Goal: Use online tool/utility: Utilize a website feature to perform a specific function

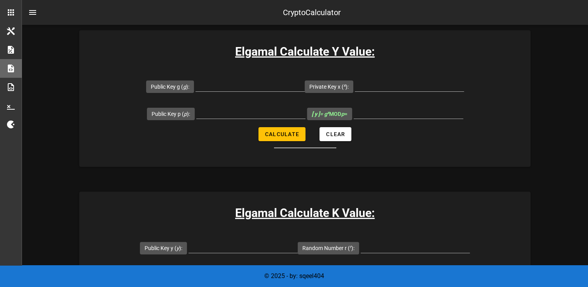
scroll to position [167, 0]
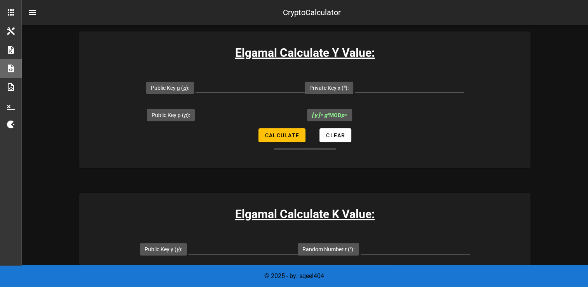
drag, startPoint x: 128, startPoint y: 35, endPoint x: 147, endPoint y: 37, distance: 19.1
click at [147, 37] on div "Elgamal Calculate Y Value: Public Key g ( g ): Private Key x ( x ): Public Key …" at bounding box center [304, 99] width 451 height 136
click at [221, 83] on input "Public Key g ( g ):" at bounding box center [249, 86] width 109 height 12
drag, startPoint x: 269, startPoint y: 91, endPoint x: 173, endPoint y: 74, distance: 97.9
click at [173, 74] on div "Public Key g ( g ): 9103" at bounding box center [225, 87] width 159 height 27
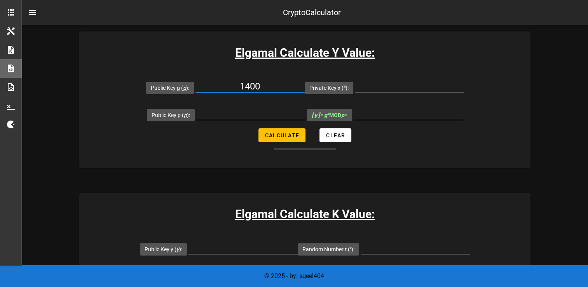
type input "1400"
click at [359, 89] on input "Private Key x ( x ):" at bounding box center [409, 86] width 109 height 12
type input "16960"
click at [239, 112] on input "Public Key p ( p ):" at bounding box center [250, 113] width 109 height 12
paste input "2147494021"
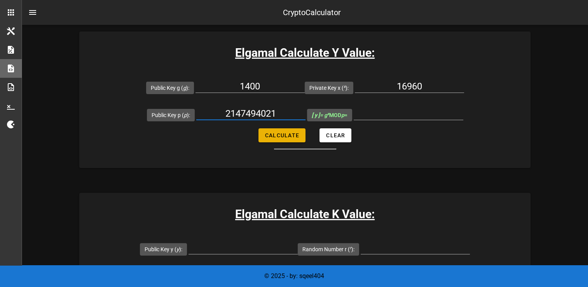
type input "2147494021"
click at [292, 138] on button "Calculate" at bounding box center [281, 135] width 47 height 14
type input "1486561948"
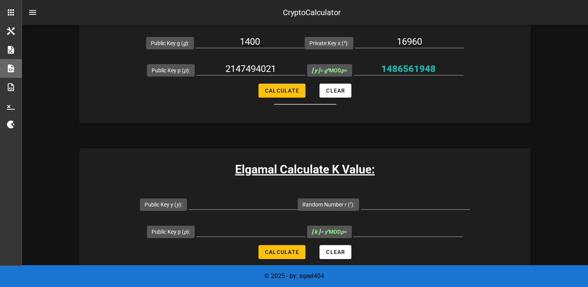
scroll to position [204, 0]
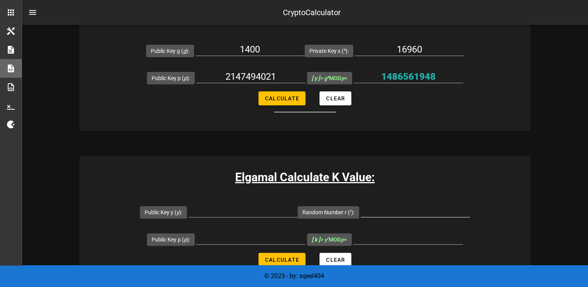
click at [390, 218] on div at bounding box center [415, 214] width 109 height 21
click at [374, 216] on div at bounding box center [415, 210] width 109 height 12
type input "10861"
drag, startPoint x: 278, startPoint y: 75, endPoint x: 213, endPoint y: 71, distance: 65.0
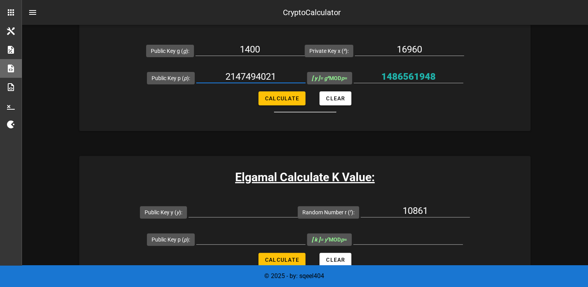
click at [213, 71] on input "2147494021" at bounding box center [250, 76] width 109 height 12
click at [268, 209] on input "Public Key y ( y ):" at bounding box center [242, 210] width 109 height 12
click at [234, 235] on input "Public Key p ( p ):" at bounding box center [250, 238] width 109 height 12
paste input "2147494021"
type input "2147494021"
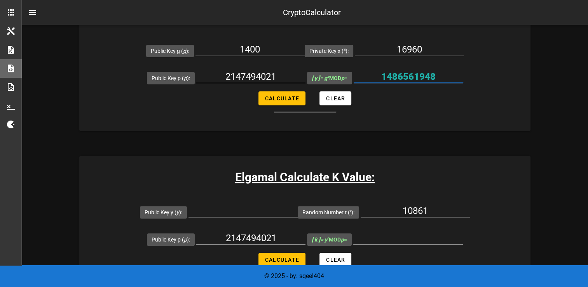
drag, startPoint x: 440, startPoint y: 77, endPoint x: 380, endPoint y: 69, distance: 60.7
click at [380, 69] on div "1486561948" at bounding box center [409, 79] width 110 height 26
paste input "1486561948"
click at [245, 211] on input "1486561948" at bounding box center [242, 210] width 109 height 12
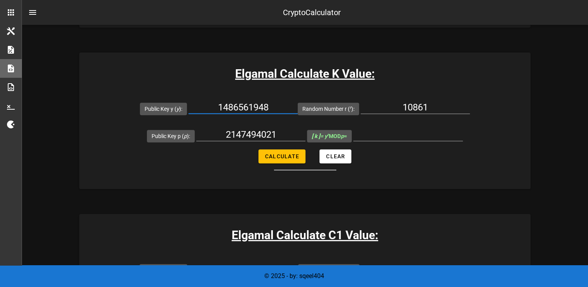
scroll to position [308, 0]
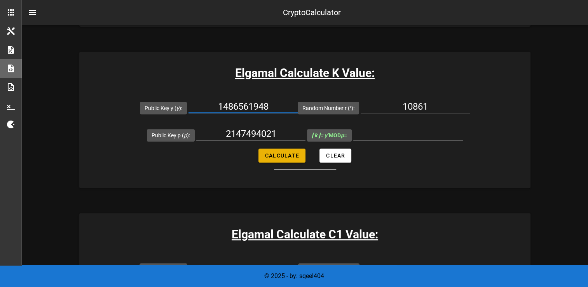
type input "1486561948"
click at [286, 158] on span "Calculate" at bounding box center [282, 155] width 35 height 6
type input "590442705"
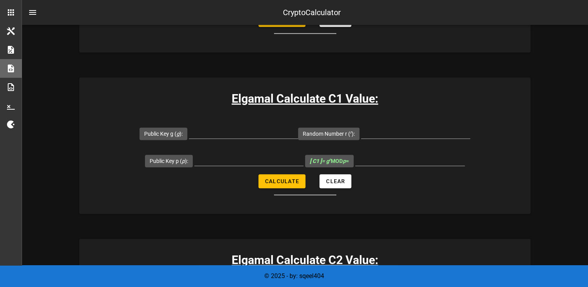
scroll to position [444, 0]
click at [222, 134] on input "Public Key g ( g ):" at bounding box center [243, 131] width 109 height 12
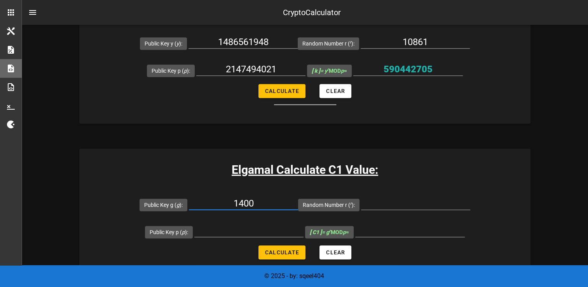
scroll to position [373, 0]
type input "1400"
click at [395, 204] on input "Random Number r ( r ):" at bounding box center [415, 203] width 109 height 12
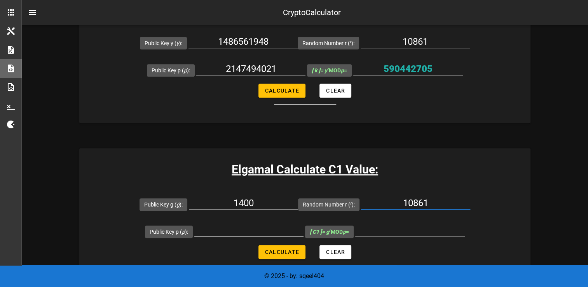
type input "10861"
click at [237, 228] on input "Public Key p ( p ):" at bounding box center [248, 230] width 109 height 12
drag, startPoint x: 280, startPoint y: 68, endPoint x: 225, endPoint y: 72, distance: 55.4
click at [225, 72] on input "2147494021" at bounding box center [250, 69] width 109 height 12
paste input "2147494021"
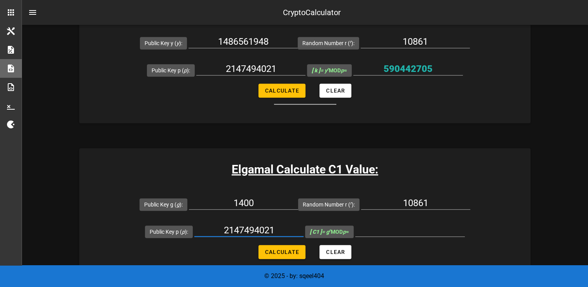
click at [262, 229] on input "2147494021" at bounding box center [248, 230] width 109 height 12
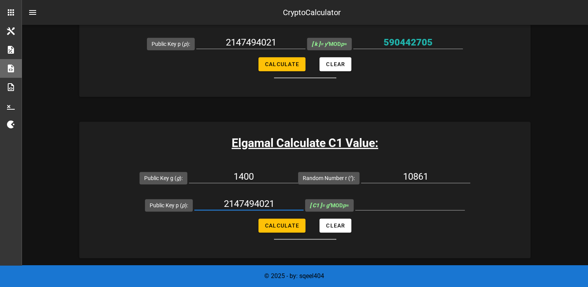
scroll to position [401, 0]
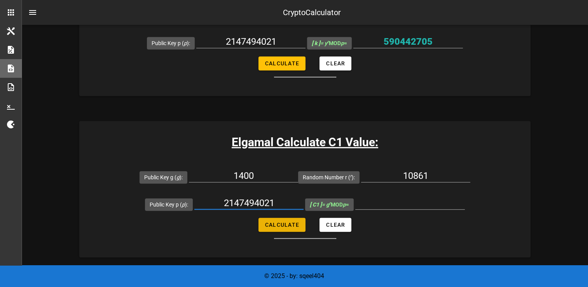
type input "2147494021"
click at [296, 219] on button "Calculate" at bounding box center [281, 225] width 47 height 14
type input "1950643353"
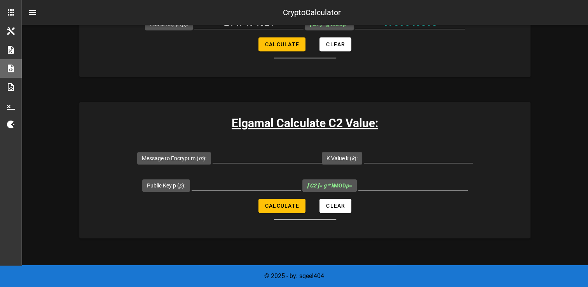
scroll to position [581, 0]
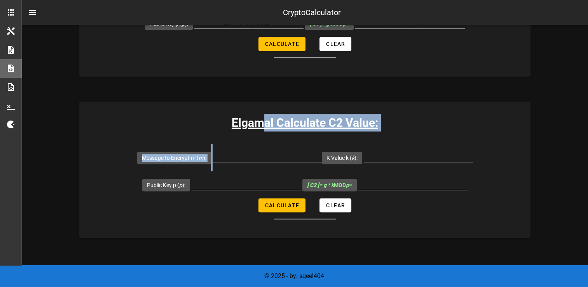
drag, startPoint x: 260, startPoint y: 162, endPoint x: 261, endPoint y: 129, distance: 33.5
click at [261, 129] on div "Elgamal Calculate C2 Value: Message to Encrypt m ( m ): K Value k ( k ): Public…" at bounding box center [304, 169] width 451 height 136
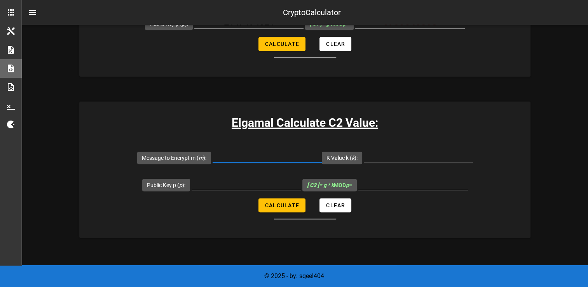
click at [238, 155] on input "Message to Encrypt m ( m ):" at bounding box center [267, 156] width 109 height 12
type input "21271"
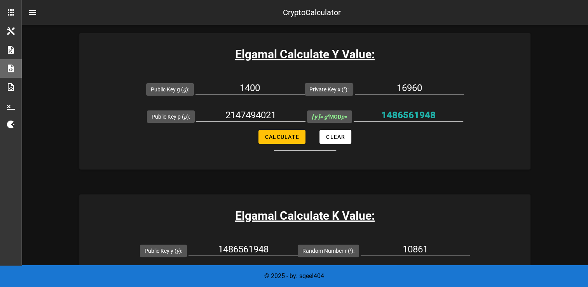
scroll to position [255, 0]
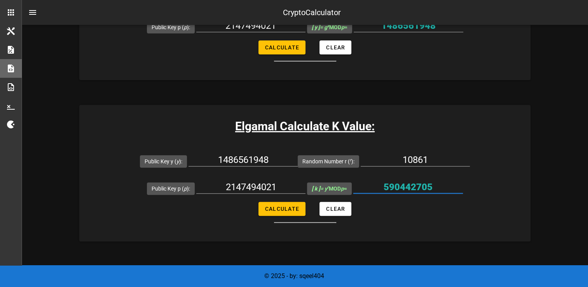
drag, startPoint x: 438, startPoint y: 186, endPoint x: 384, endPoint y: 181, distance: 54.7
click at [384, 181] on input "590442705" at bounding box center [408, 187] width 110 height 12
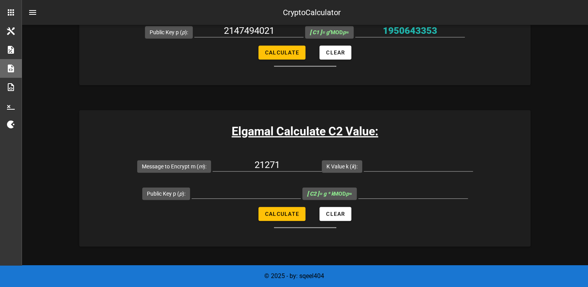
scroll to position [580, 0]
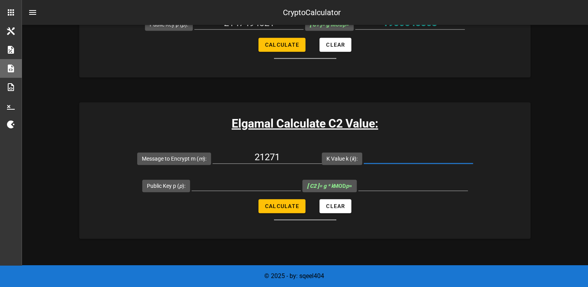
click at [384, 159] on input "K Value k ( k ):" at bounding box center [418, 157] width 109 height 12
paste input "590442705"
type input "590442705"
click at [246, 186] on input "Public Key p ( p ):" at bounding box center [246, 184] width 109 height 12
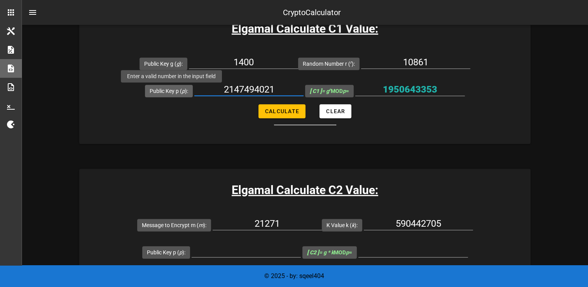
drag, startPoint x: 278, startPoint y: 83, endPoint x: 194, endPoint y: 87, distance: 84.0
click at [194, 87] on div "Public Key p ( p ): 2147494021" at bounding box center [224, 90] width 159 height 27
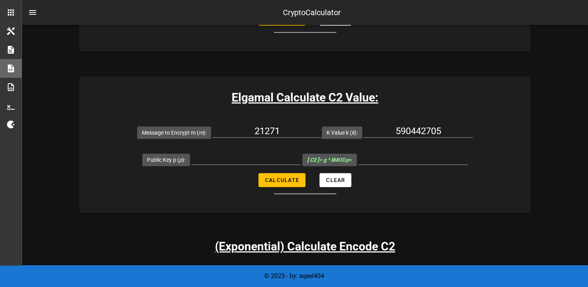
scroll to position [612, 0]
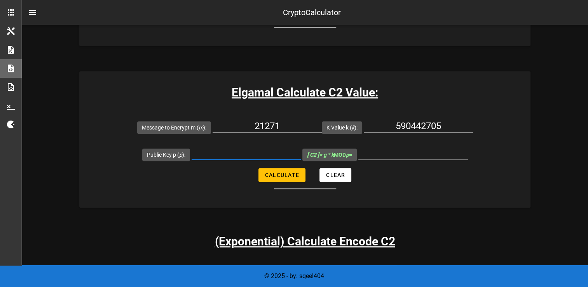
paste input "2147494021"
click at [233, 156] on input "Public Key p ( p ):" at bounding box center [246, 153] width 109 height 12
type input "2147494021"
click at [279, 170] on button "Calculate" at bounding box center [281, 175] width 47 height 14
type input "761743247"
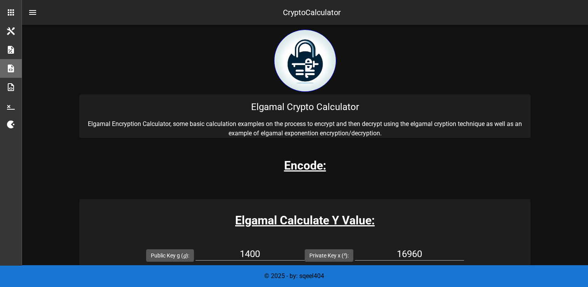
scroll to position [145, 0]
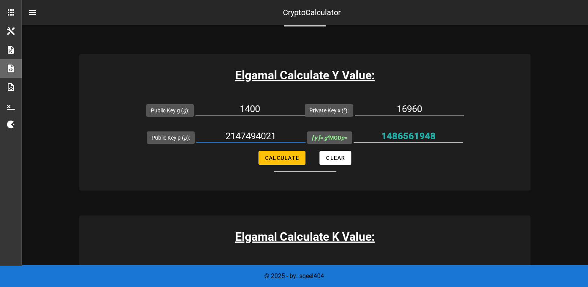
click at [273, 139] on input "2147494021" at bounding box center [250, 136] width 109 height 12
paste input "514059"
type input "2147514059"
click at [291, 159] on span "Calculate" at bounding box center [282, 158] width 35 height 6
type input "423991787"
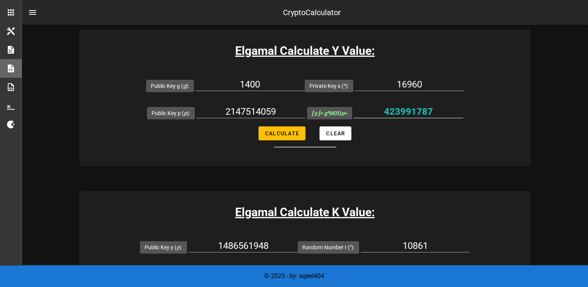
scroll to position [169, 0]
click at [406, 112] on input "423991787" at bounding box center [409, 112] width 110 height 12
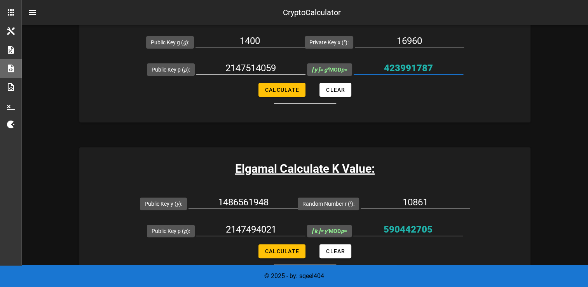
scroll to position [230, 0]
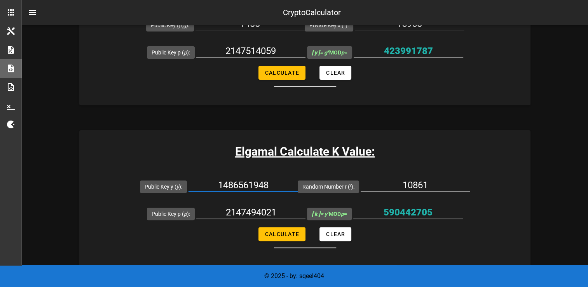
click at [253, 183] on input "1486561948" at bounding box center [242, 185] width 109 height 12
paste input "423991787"
type input "423991787"
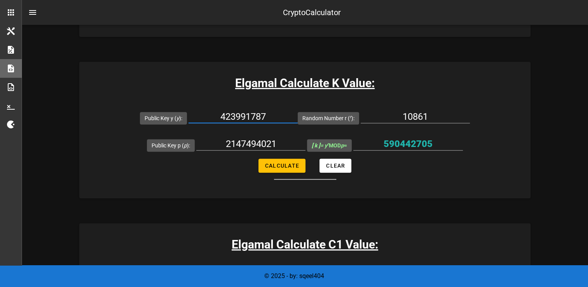
scroll to position [298, 0]
click at [255, 139] on input "2147494021" at bounding box center [250, 144] width 109 height 12
paste input "514059"
type input "2147514059"
click at [292, 169] on button "Calculate" at bounding box center [281, 166] width 47 height 14
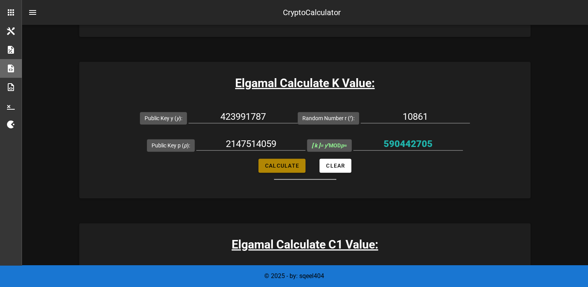
type input "803108901"
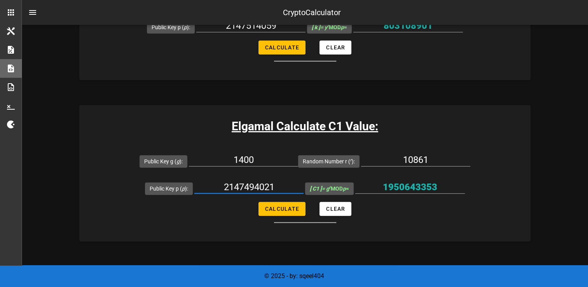
drag, startPoint x: 274, startPoint y: 186, endPoint x: 197, endPoint y: 180, distance: 76.8
click at [197, 180] on div "Public Key p ( p ): 2147494021" at bounding box center [224, 187] width 159 height 27
paste input "514059"
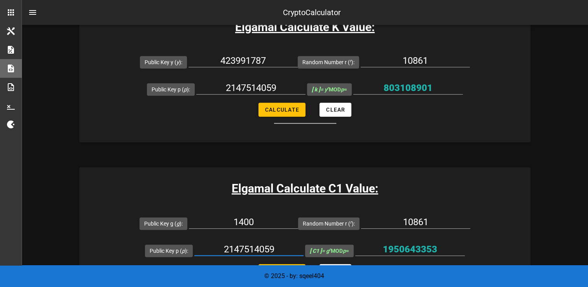
type input "2147514059"
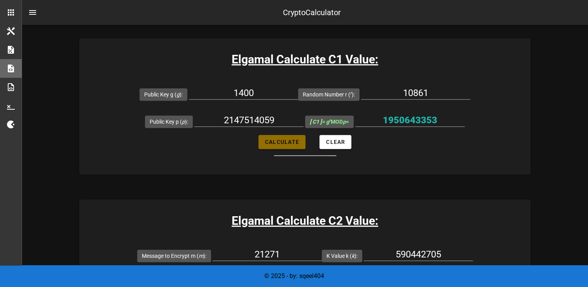
click at [279, 142] on span "Calculate" at bounding box center [282, 142] width 35 height 6
type input "762278040"
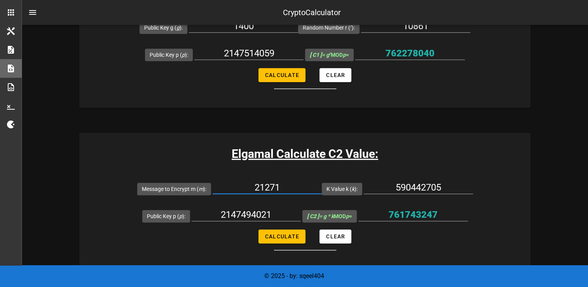
click at [286, 188] on input "21271" at bounding box center [267, 187] width 109 height 12
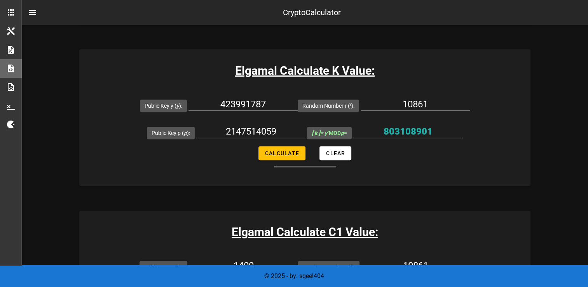
scroll to position [309, 0]
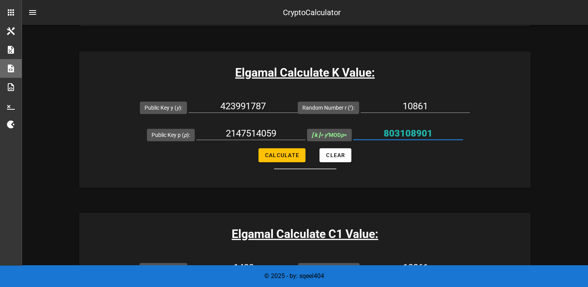
click at [406, 133] on input "803108901" at bounding box center [408, 133] width 110 height 12
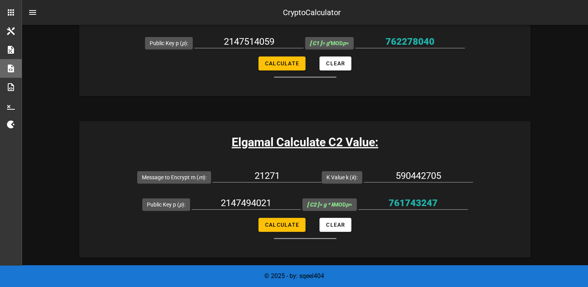
scroll to position [563, 0]
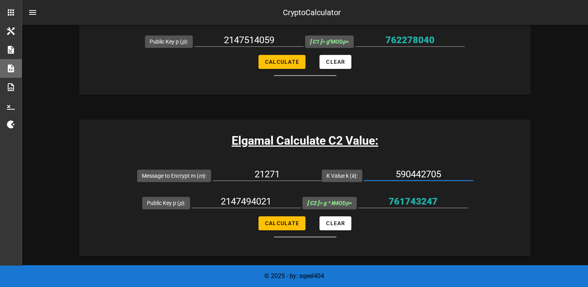
click at [441, 178] on input "590442705" at bounding box center [418, 174] width 109 height 12
paste input "803108901"
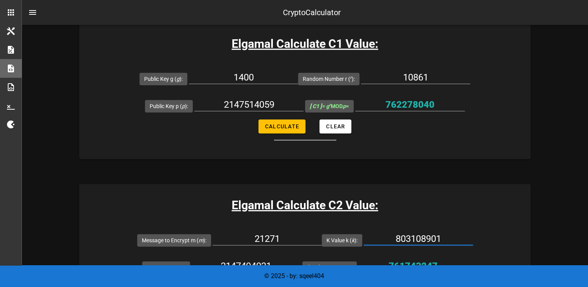
scroll to position [498, 0]
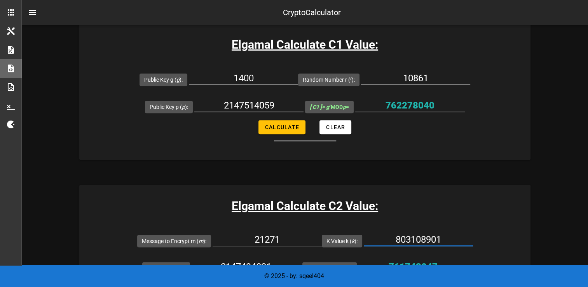
type input "803108901"
click at [281, 103] on input "2147514059" at bounding box center [248, 105] width 109 height 12
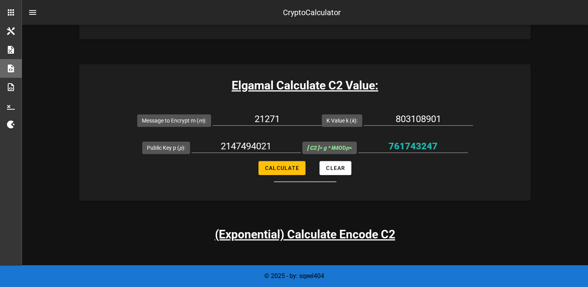
scroll to position [619, 0]
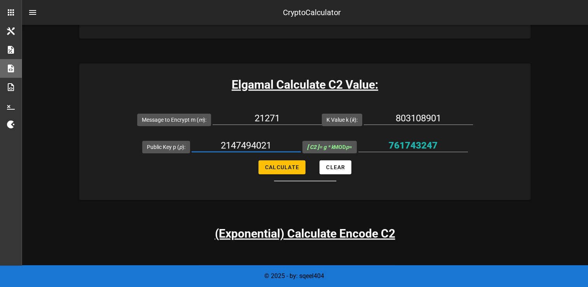
click at [269, 148] on input "2147494021" at bounding box center [246, 145] width 109 height 12
paste input "514059"
type input "2147514059"
click at [288, 164] on span "Calculate" at bounding box center [282, 167] width 35 height 6
type input "1602607885"
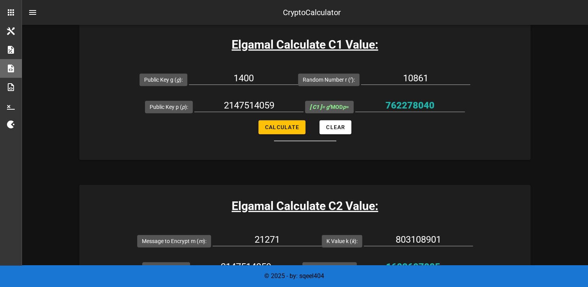
scroll to position [499, 0]
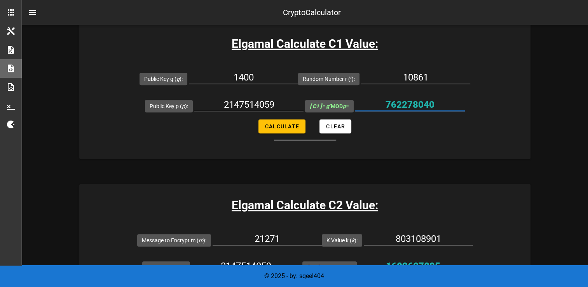
drag, startPoint x: 453, startPoint y: 107, endPoint x: 390, endPoint y: 103, distance: 63.0
click at [390, 103] on input "762278040" at bounding box center [410, 104] width 110 height 12
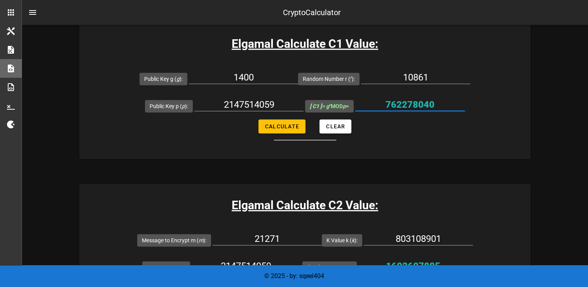
click at [390, 103] on input "762278040" at bounding box center [410, 104] width 110 height 12
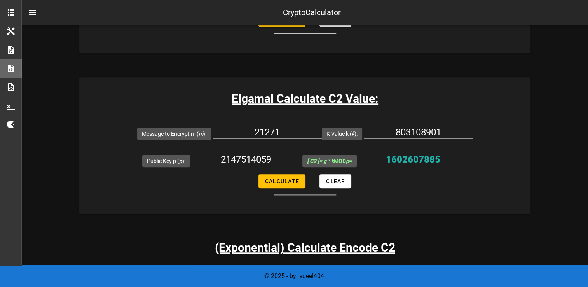
scroll to position [608, 0]
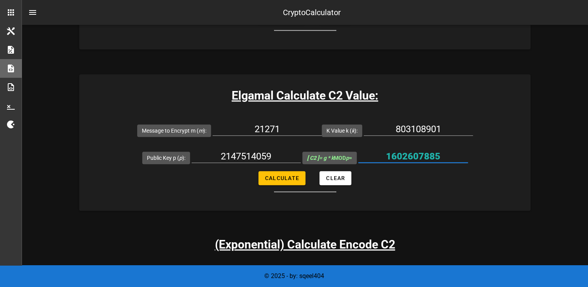
drag, startPoint x: 446, startPoint y: 157, endPoint x: 384, endPoint y: 154, distance: 61.5
click at [384, 154] on input "1602607885" at bounding box center [413, 156] width 110 height 12
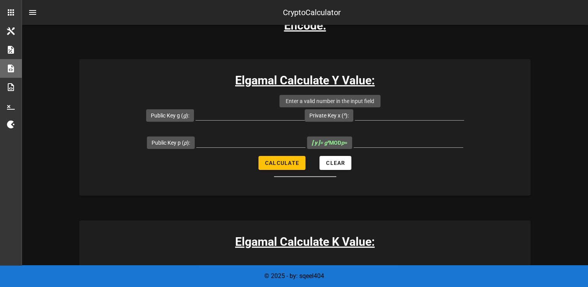
scroll to position [140, 0]
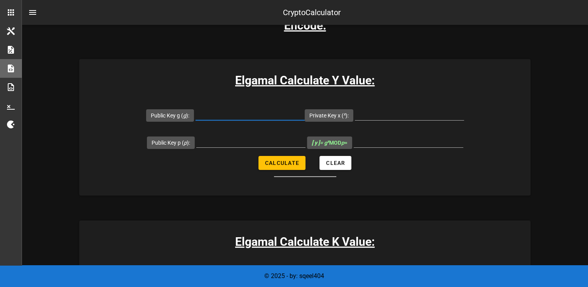
click at [212, 118] on input "Public Key g ( g ):" at bounding box center [249, 114] width 109 height 12
type input "11886"
click at [373, 111] on input "Private Key x ( x ):" at bounding box center [409, 114] width 109 height 12
type input "24465"
paste input "3221246477"
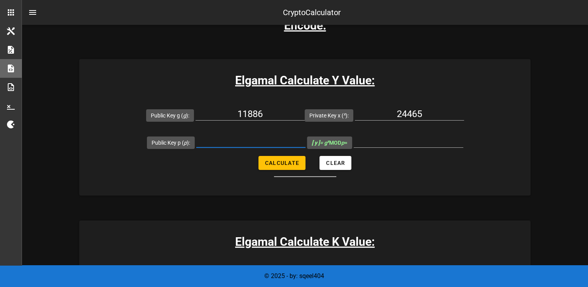
click at [225, 141] on input "Public Key p ( p ):" at bounding box center [250, 141] width 109 height 12
type input "3221246477"
click at [285, 160] on span "Calculate" at bounding box center [282, 163] width 35 height 6
type input "2182454648"
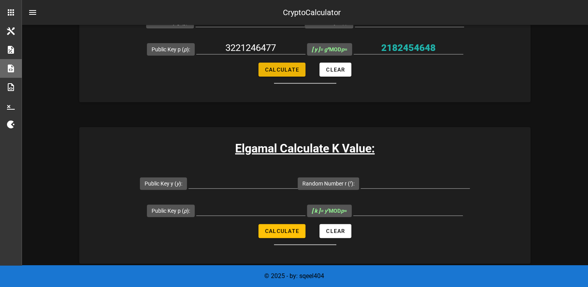
scroll to position [284, 0]
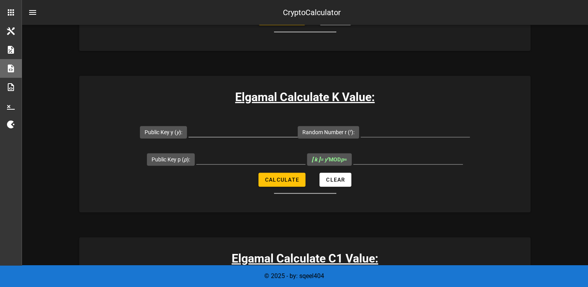
click at [251, 140] on div at bounding box center [242, 142] width 109 height 5
click at [243, 131] on input "Public Key y ( y ):" at bounding box center [242, 130] width 109 height 12
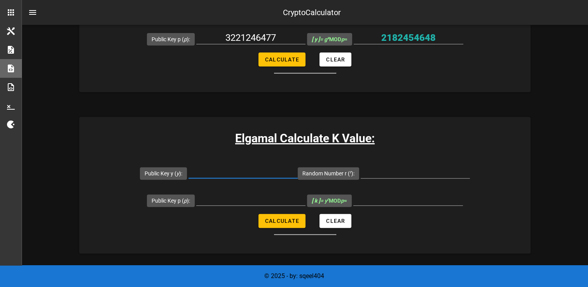
scroll to position [244, 0]
drag, startPoint x: 441, startPoint y: 34, endPoint x: 378, endPoint y: 33, distance: 63.3
click at [378, 33] on input "2182454648" at bounding box center [409, 37] width 110 height 12
click at [223, 168] on input "Public Key y ( y ):" at bounding box center [242, 171] width 109 height 12
paste input "2182454648"
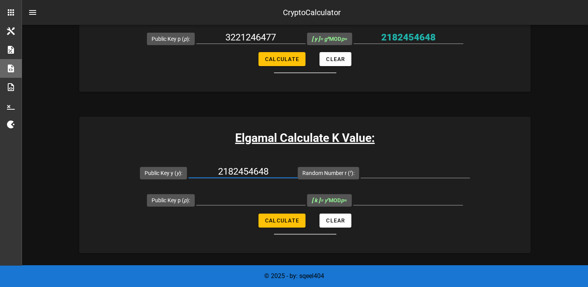
type input "2182454648"
click at [393, 178] on div at bounding box center [415, 175] width 109 height 21
click at [388, 173] on input "Random Number r ( r ):" at bounding box center [415, 171] width 109 height 12
paste input "3298"
type input "3298"
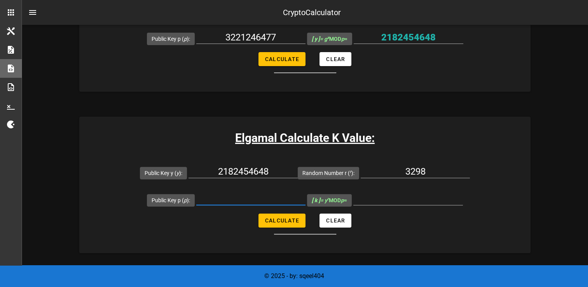
click at [254, 196] on input "Public Key p ( p ):" at bounding box center [250, 198] width 109 height 12
paste input "3221246477"
type input "3221246477"
click at [281, 218] on span "Calculate" at bounding box center [282, 220] width 35 height 6
type input "2926233947"
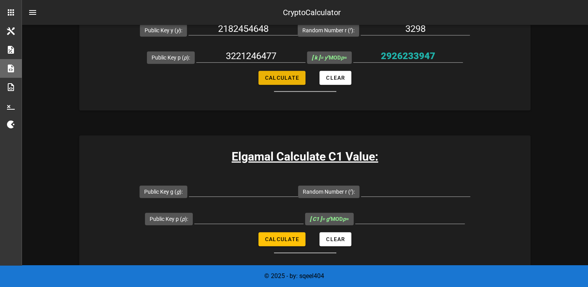
scroll to position [393, 0]
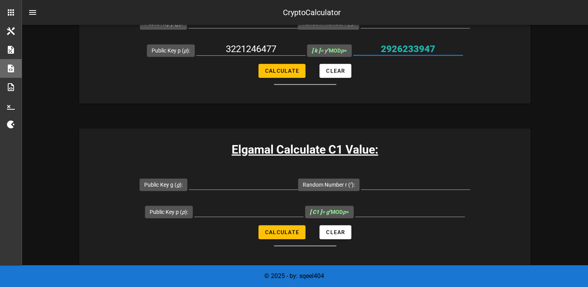
drag, startPoint x: 441, startPoint y: 51, endPoint x: 383, endPoint y: 47, distance: 58.0
click at [383, 47] on input "2926233947" at bounding box center [408, 49] width 110 height 12
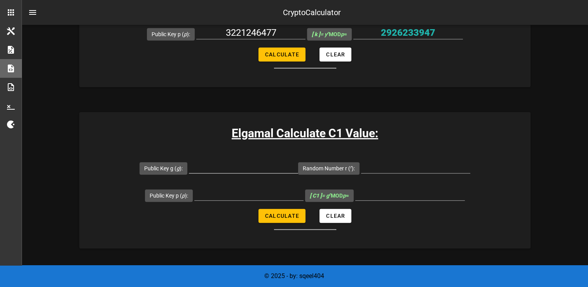
click at [273, 159] on div at bounding box center [243, 169] width 109 height 26
paste input "11886"
click at [226, 164] on input "Public Key g ( g ):" at bounding box center [243, 166] width 109 height 12
type input "11886"
click at [388, 165] on input "Random Number r ( r ):" at bounding box center [415, 166] width 109 height 12
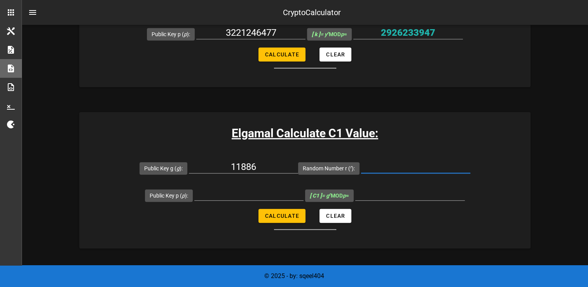
click at [389, 171] on input "Random Number r ( r ):" at bounding box center [415, 166] width 109 height 12
paste input "3298"
type input "3298"
click at [246, 34] on input "3221246477" at bounding box center [250, 32] width 109 height 12
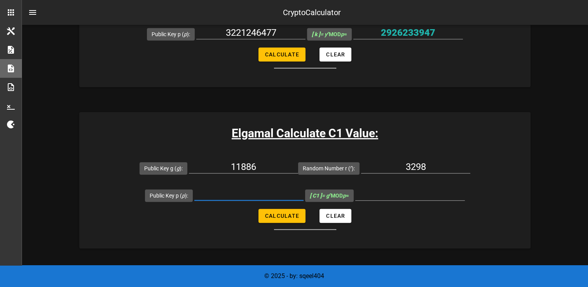
click at [261, 193] on input "Public Key p ( p ):" at bounding box center [248, 194] width 109 height 12
paste input "3221246477"
type input "3221246477"
click at [277, 220] on button "Calculate" at bounding box center [281, 216] width 47 height 14
type input "2055364557"
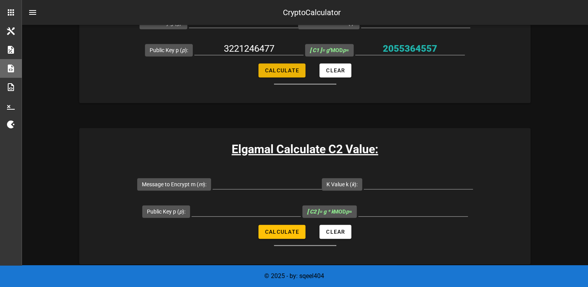
scroll to position [570, 0]
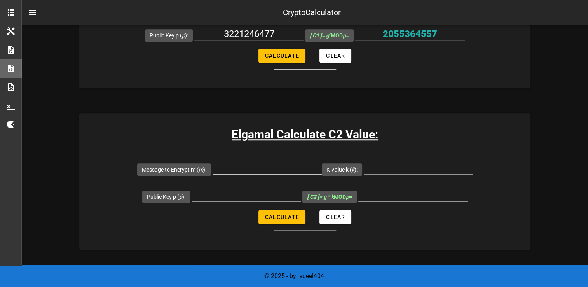
drag, startPoint x: 248, startPoint y: 158, endPoint x: 247, endPoint y: 162, distance: 4.0
click at [247, 162] on div at bounding box center [267, 170] width 109 height 26
click at [247, 162] on input "Message to Encrypt m ( m ):" at bounding box center [267, 168] width 109 height 12
paste input "10007"
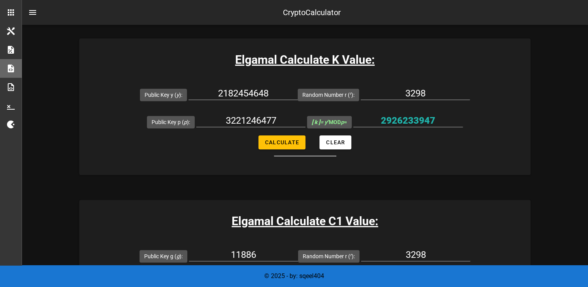
scroll to position [320, 0]
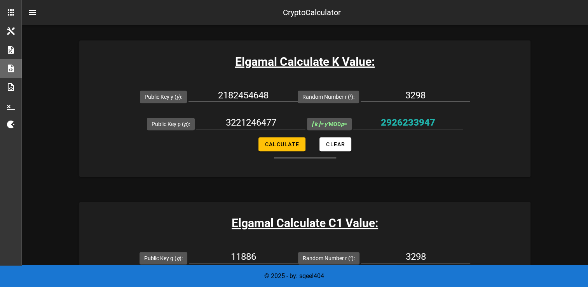
type input "10007"
click at [403, 126] on input "2926233947" at bounding box center [408, 122] width 110 height 12
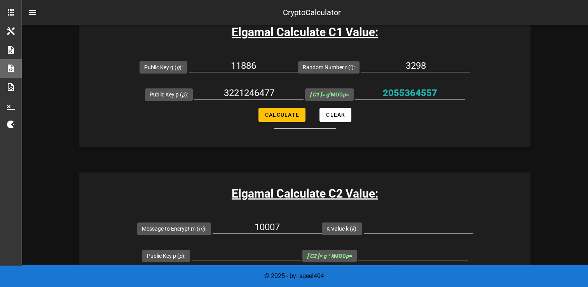
scroll to position [569, 0]
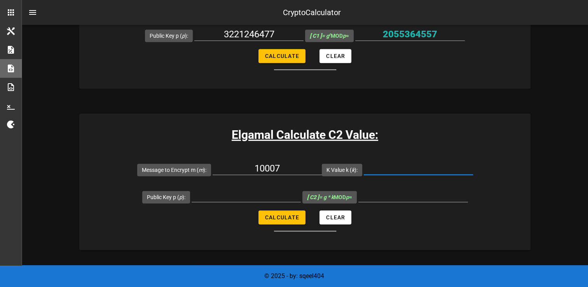
click at [387, 166] on input "K Value k ( k ):" at bounding box center [418, 168] width 109 height 12
paste input "2926233947"
type input "2926233947"
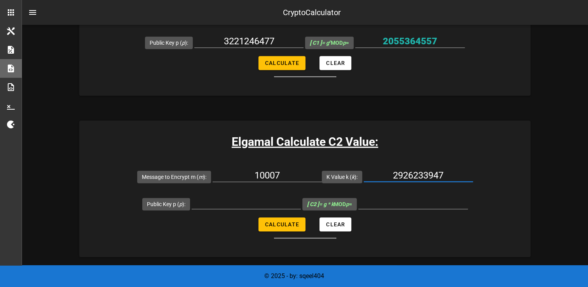
scroll to position [563, 0]
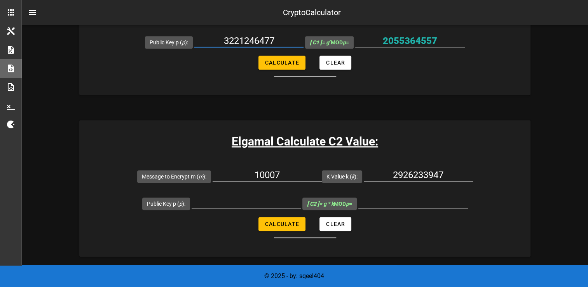
click at [251, 38] on input "3221246477" at bounding box center [248, 41] width 109 height 12
click at [242, 206] on input "Public Key p ( p ):" at bounding box center [246, 202] width 109 height 12
paste input "3221246477"
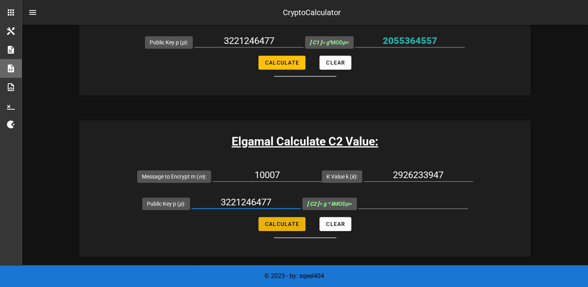
type input "3221246477"
click at [270, 221] on span "Calculate" at bounding box center [282, 224] width 35 height 6
type input "1692631699"
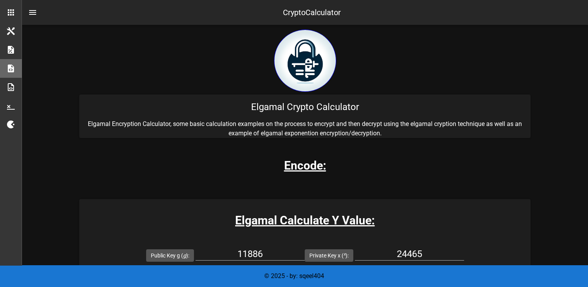
scroll to position [90, 0]
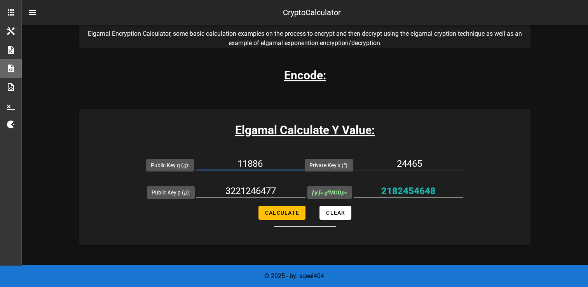
click at [272, 161] on input "11886" at bounding box center [249, 163] width 109 height 12
click at [281, 193] on input "3221246477" at bounding box center [250, 191] width 109 height 12
click at [286, 215] on button "Calculate" at bounding box center [281, 213] width 47 height 14
type input "2182454648"
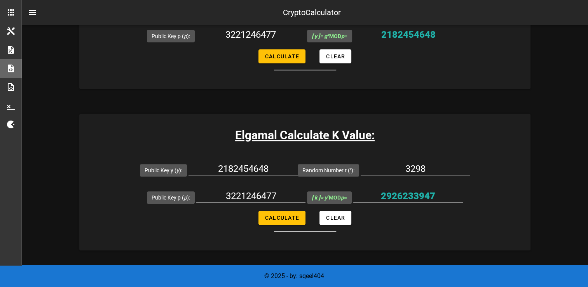
scroll to position [249, 0]
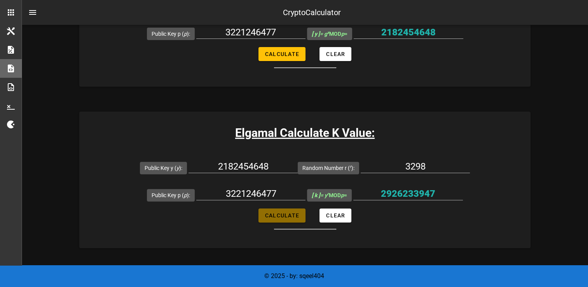
click at [278, 213] on span "Calculate" at bounding box center [282, 215] width 35 height 6
type input "2926233947"
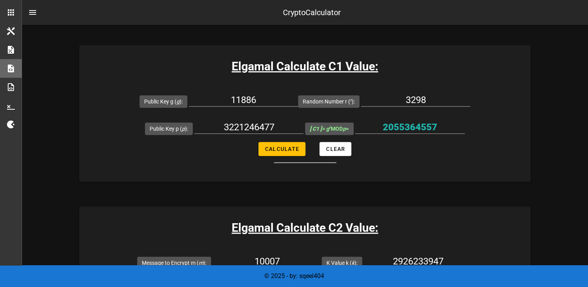
scroll to position [477, 0]
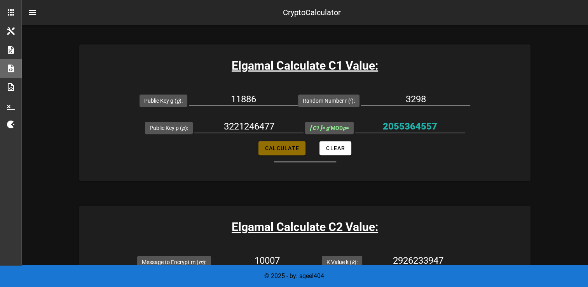
click at [274, 148] on span "Calculate" at bounding box center [282, 148] width 35 height 6
type input "2055364557"
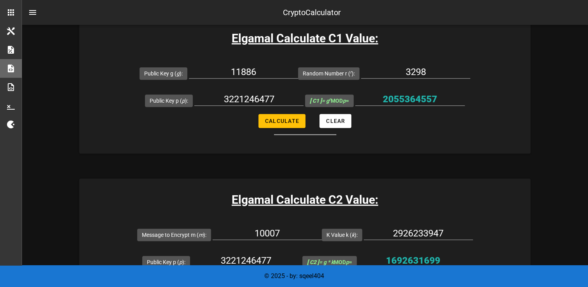
scroll to position [594, 0]
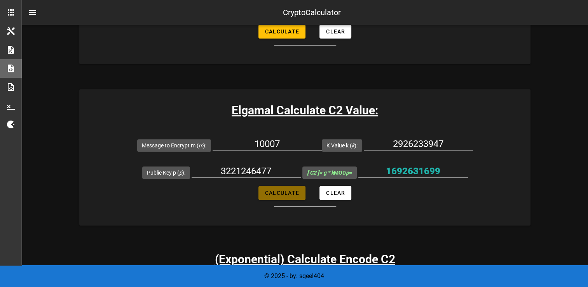
click at [284, 190] on span "Calculate" at bounding box center [282, 193] width 35 height 6
type input "1692631699"
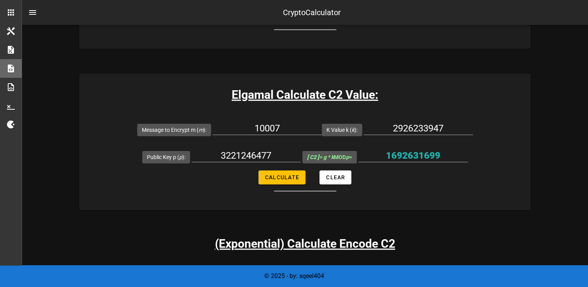
scroll to position [607, 0]
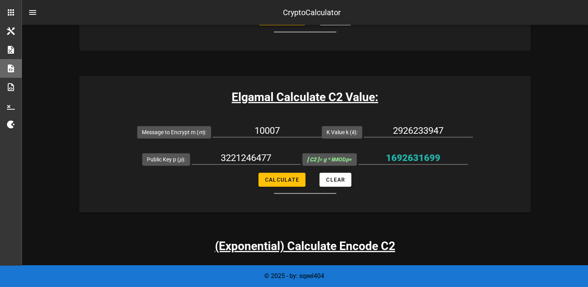
click at [431, 1] on div "CryptoCalculator" at bounding box center [305, 12] width 566 height 25
